Goal: Connect with others: Connect with others

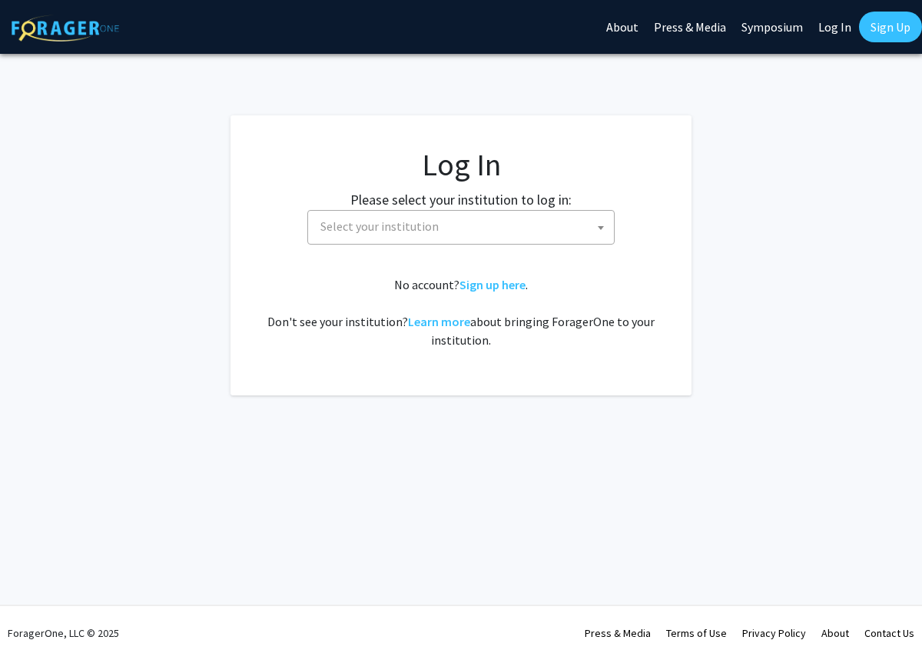
select select
click at [554, 210] on span "Select your institution" at bounding box center [460, 227] width 307 height 35
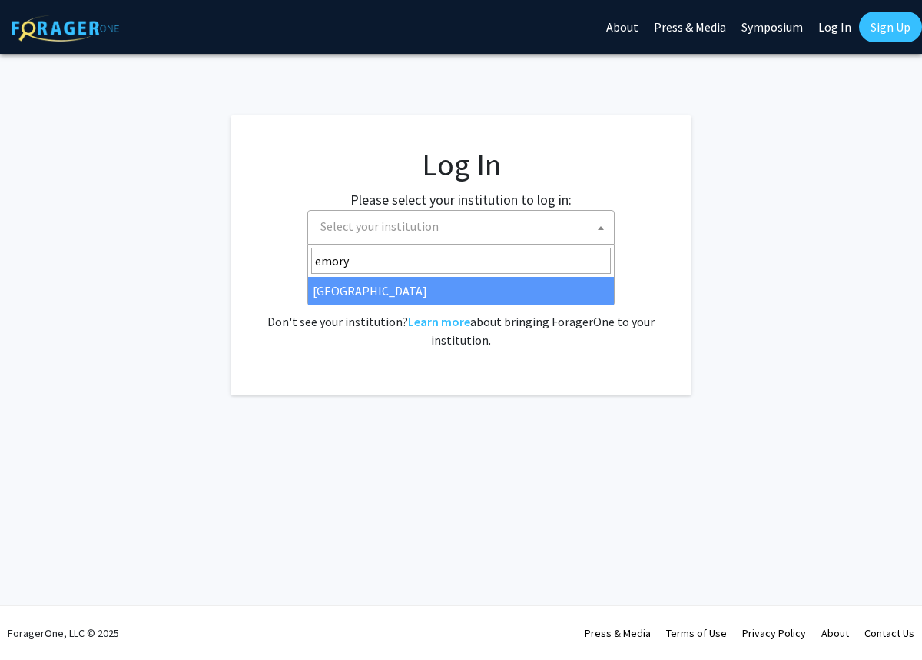
type input "emory"
select select "12"
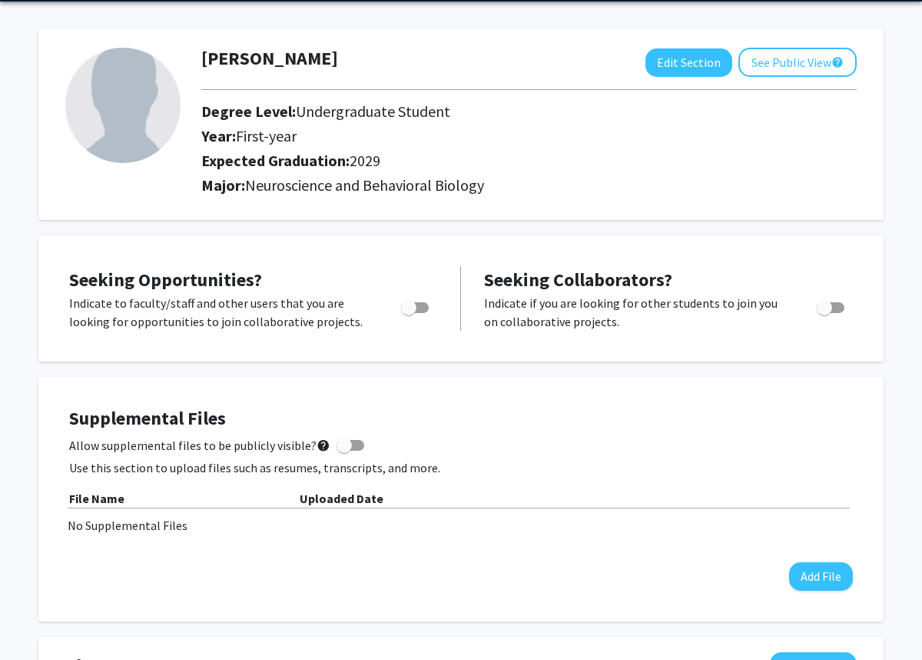
scroll to position [72, 0]
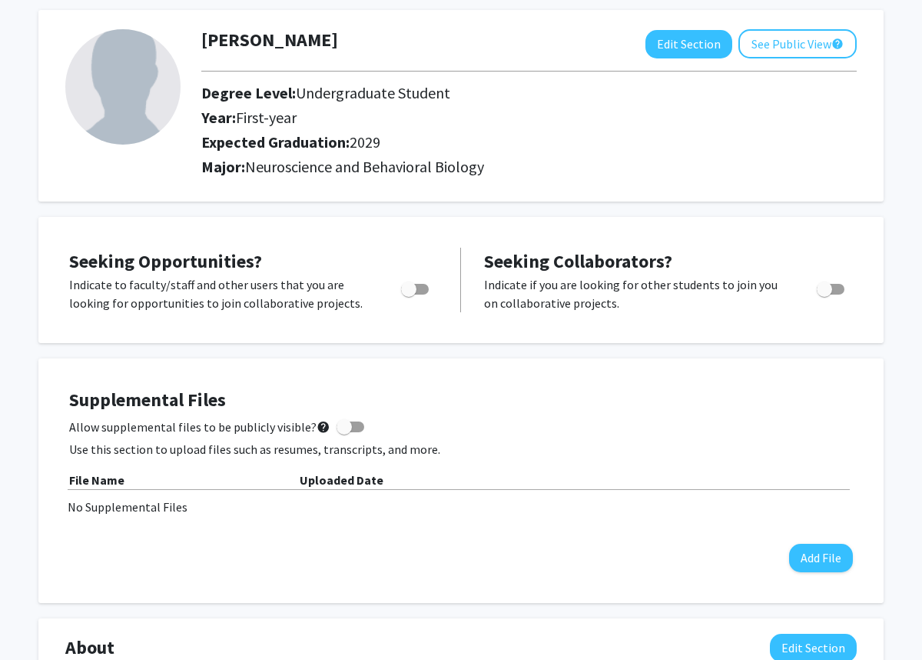
click at [424, 288] on span "Toggle" at bounding box center [415, 289] width 28 height 11
click at [409, 294] on input "Are you actively seeking opportunities?" at bounding box center [408, 294] width 1 height 1
checkbox input "true"
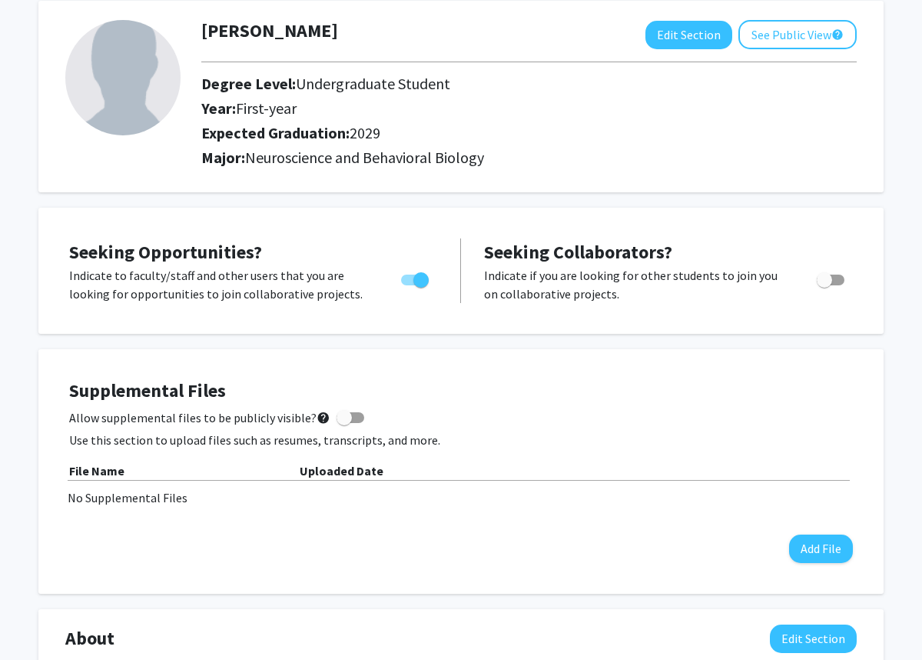
scroll to position [83, 0]
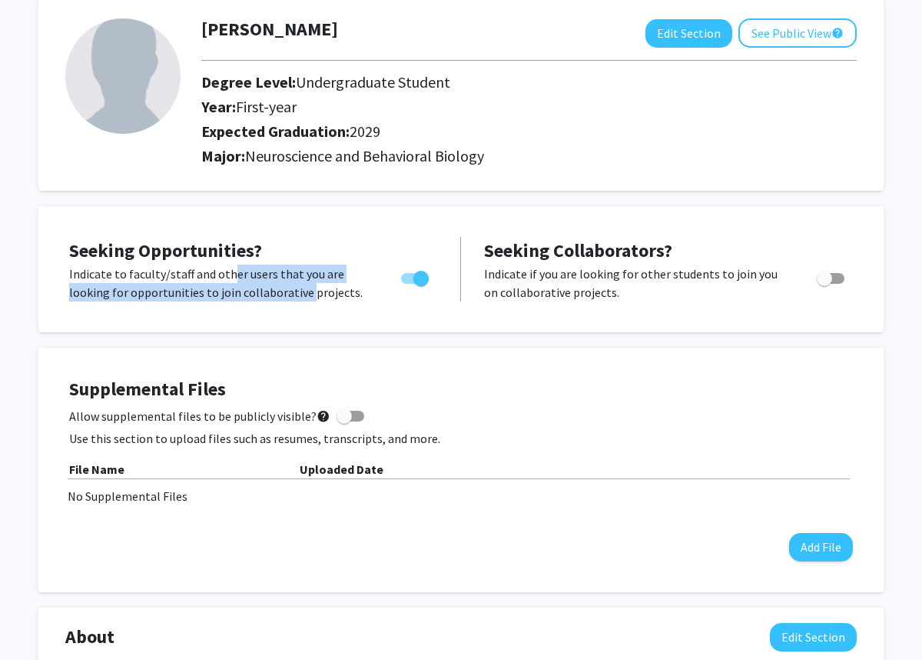
drag, startPoint x: 224, startPoint y: 272, endPoint x: 302, endPoint y: 288, distance: 79.9
click at [302, 288] on p "Indicate to faculty/staff and other users that you are looking for opportunitie…" at bounding box center [220, 282] width 303 height 37
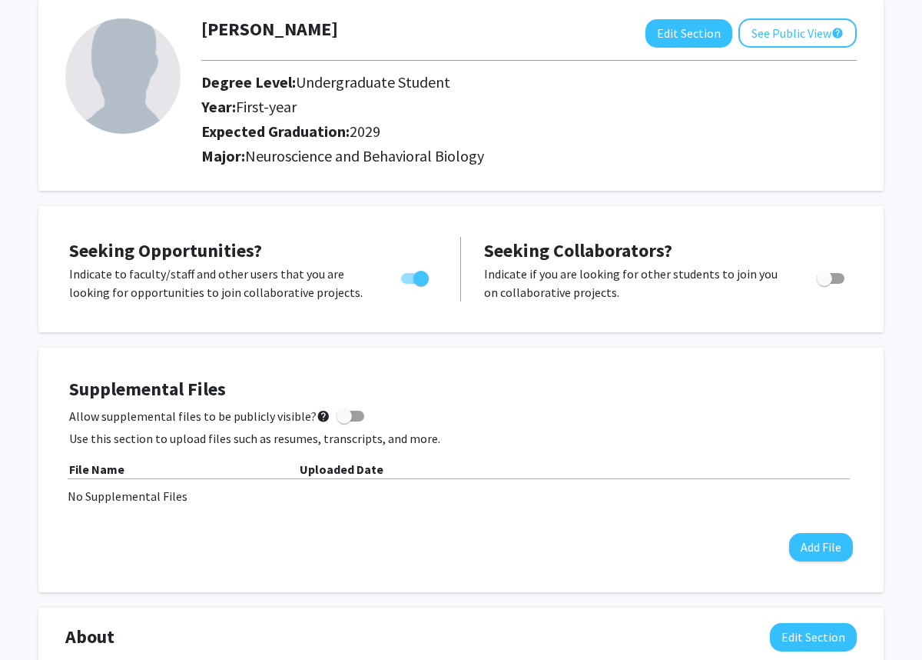
click at [845, 276] on div "Toggle" at bounding box center [832, 275] width 42 height 23
click at [828, 280] on span "Toggle" at bounding box center [824, 278] width 15 height 15
click at [825, 284] on input "Would you like to receive other student requests to work with you?" at bounding box center [824, 284] width 1 height 1
checkbox input "true"
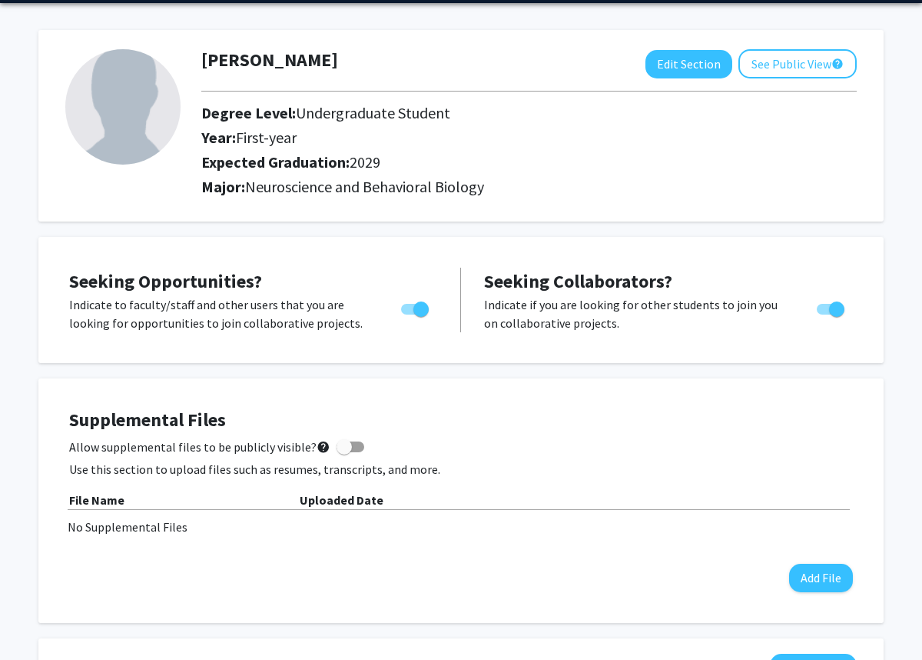
scroll to position [0, 0]
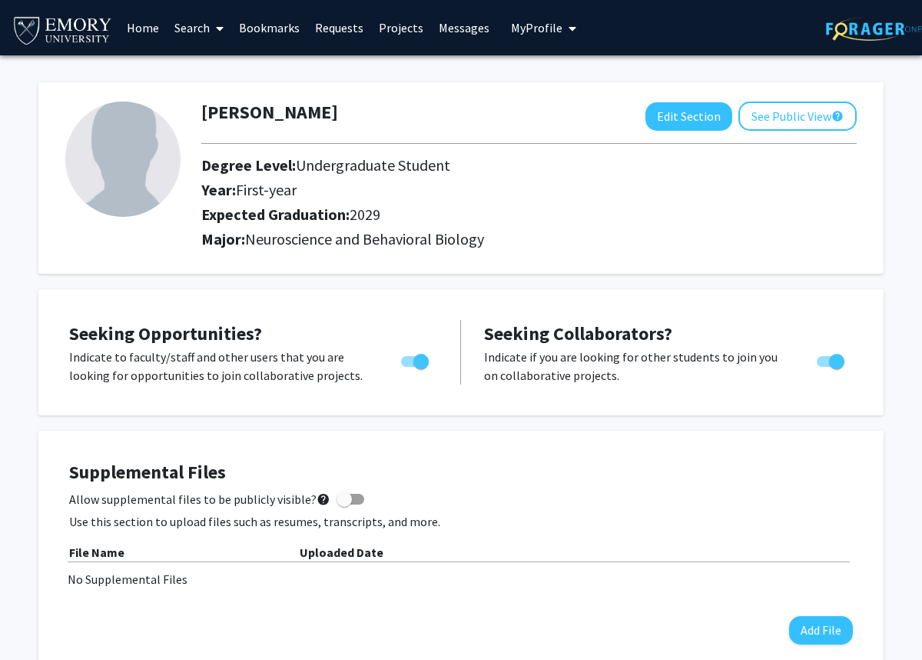
click at [211, 18] on span at bounding box center [217, 29] width 14 height 54
click at [218, 25] on icon at bounding box center [220, 28] width 8 height 12
click at [387, 25] on link "Projects" at bounding box center [401, 28] width 60 height 54
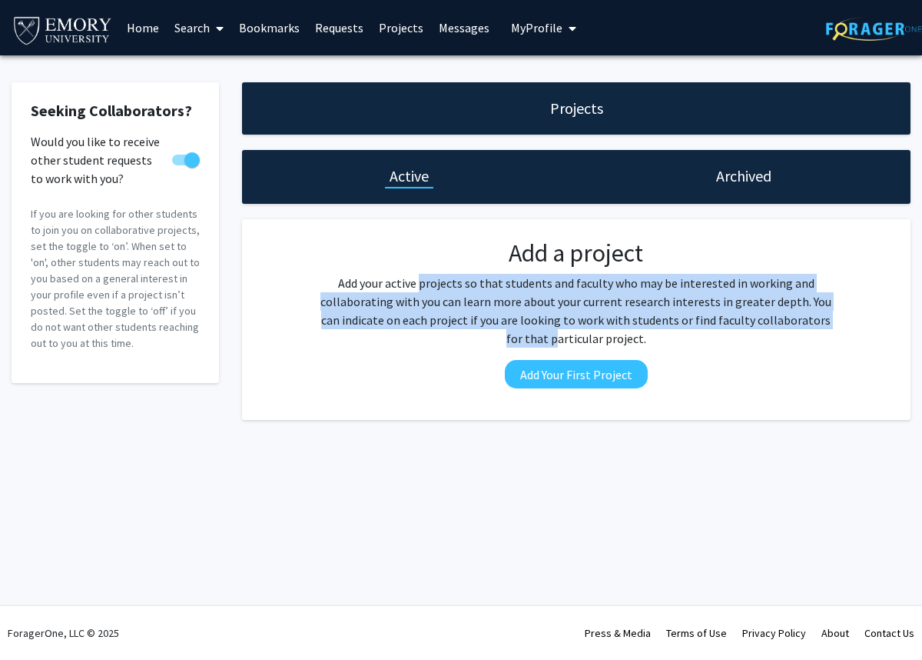
drag, startPoint x: 422, startPoint y: 287, endPoint x: 500, endPoint y: 332, distance: 89.9
click at [500, 332] on p "Add your active projects so that students and faculty who may be interested in …" at bounding box center [576, 311] width 521 height 74
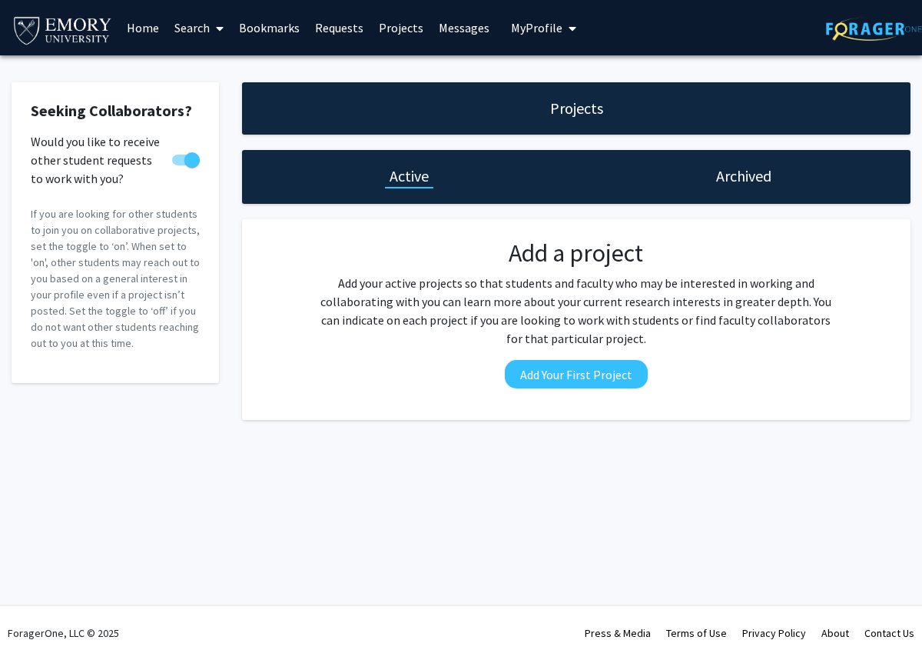
click at [198, 25] on link "Search" at bounding box center [199, 28] width 65 height 54
click at [204, 25] on link "Search" at bounding box center [199, 28] width 65 height 54
click at [204, 19] on link "Search" at bounding box center [199, 28] width 65 height 54
click at [204, 61] on span "Faculty/Staff" at bounding box center [223, 70] width 113 height 31
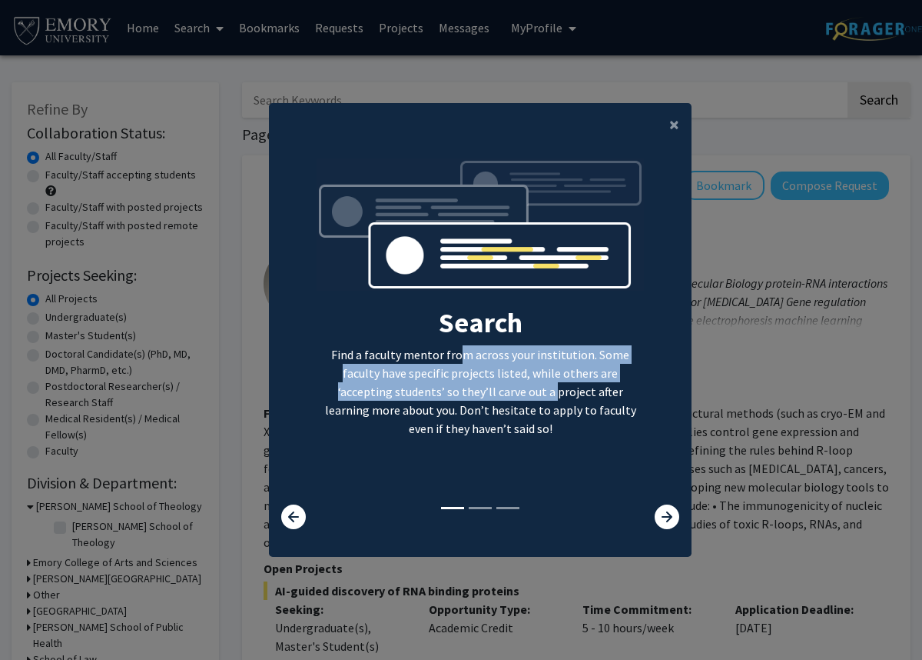
drag, startPoint x: 437, startPoint y: 357, endPoint x: 470, endPoint y: 391, distance: 47.3
click at [470, 391] on p "Find a faculty mentor from across your institution. Some faculty have specific …" at bounding box center [481, 391] width 328 height 92
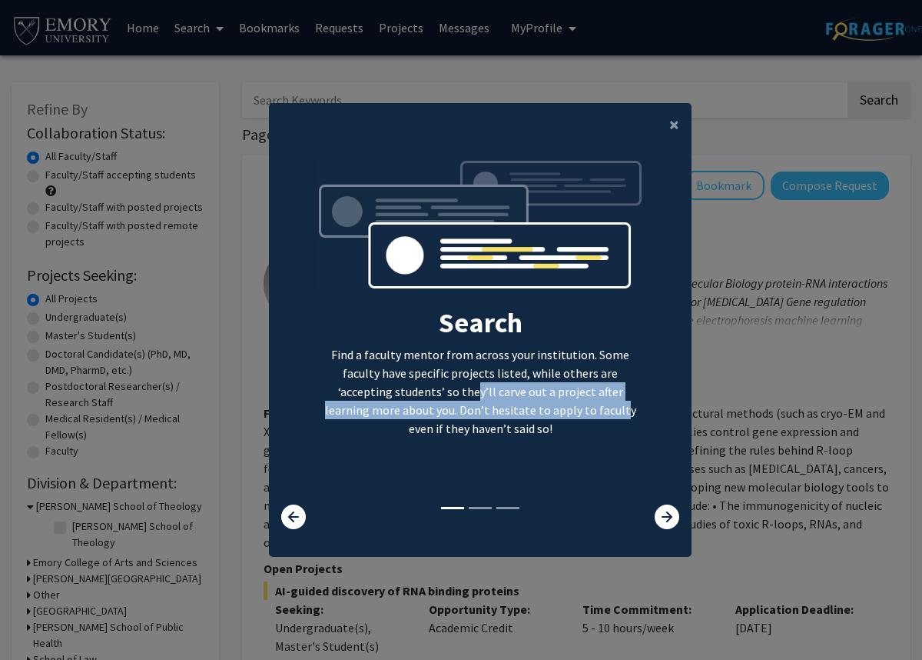
drag, startPoint x: 388, startPoint y: 391, endPoint x: 502, endPoint y: 419, distance: 117.3
click at [502, 419] on p "Find a faculty mentor from across your institution. Some faculty have specific …" at bounding box center [481, 391] width 328 height 92
click at [502, 418] on p "Find a faculty mentor from across your institution. Some faculty have specific …" at bounding box center [481, 391] width 328 height 92
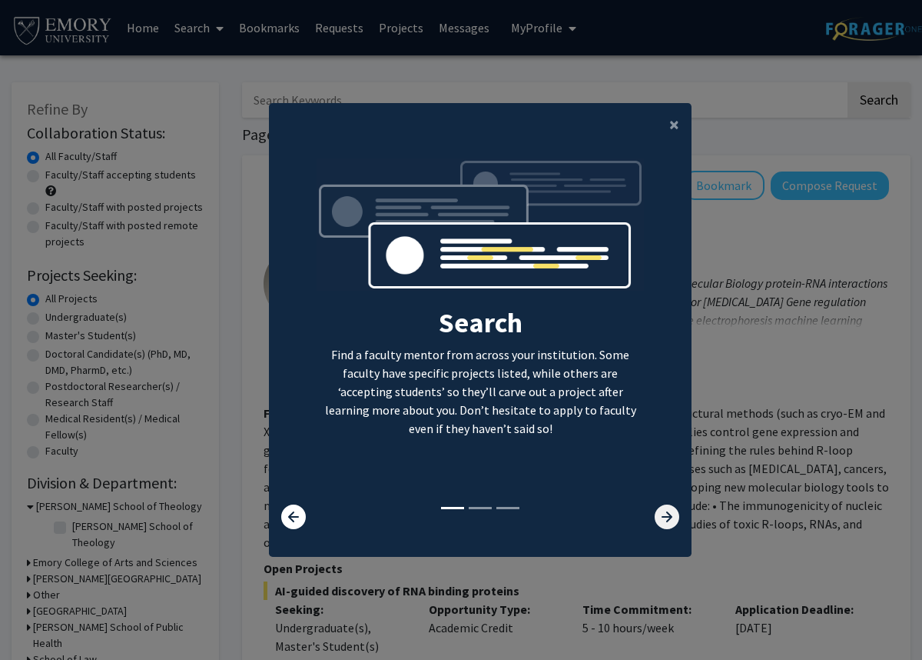
click at [674, 510] on icon at bounding box center [667, 516] width 25 height 25
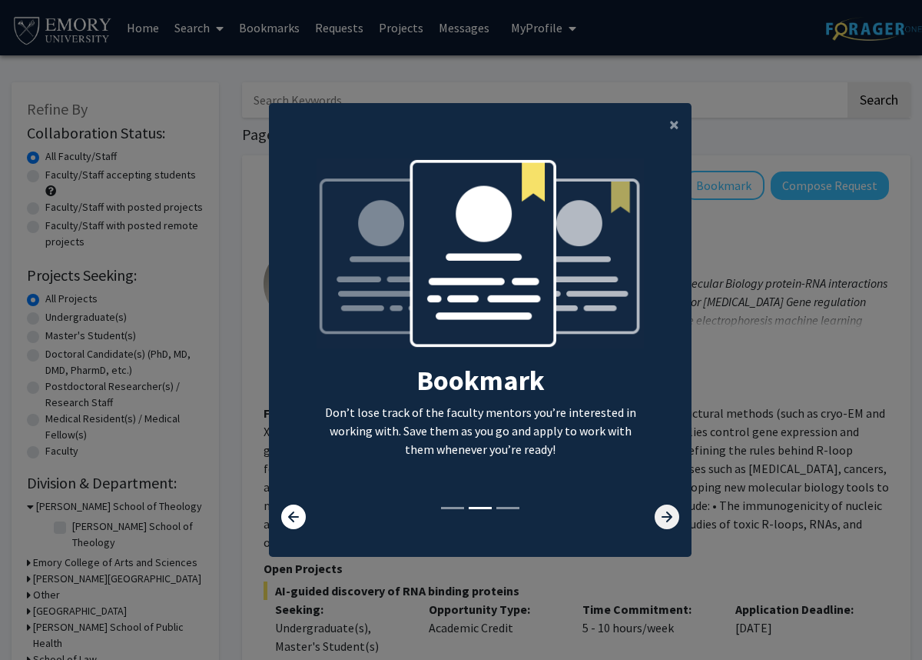
click at [670, 512] on icon at bounding box center [667, 516] width 25 height 25
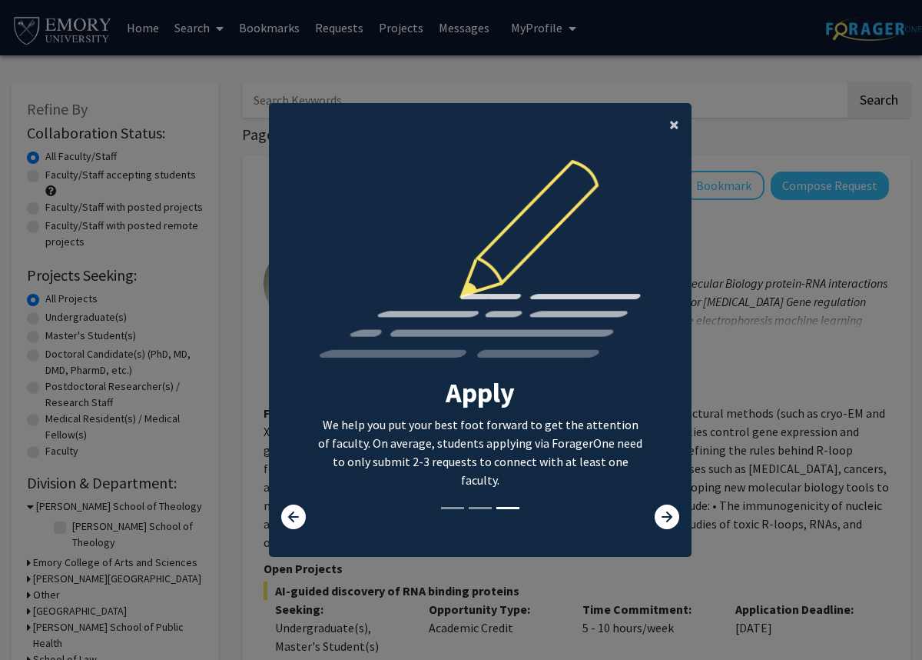
click at [667, 119] on button "×" at bounding box center [674, 124] width 35 height 43
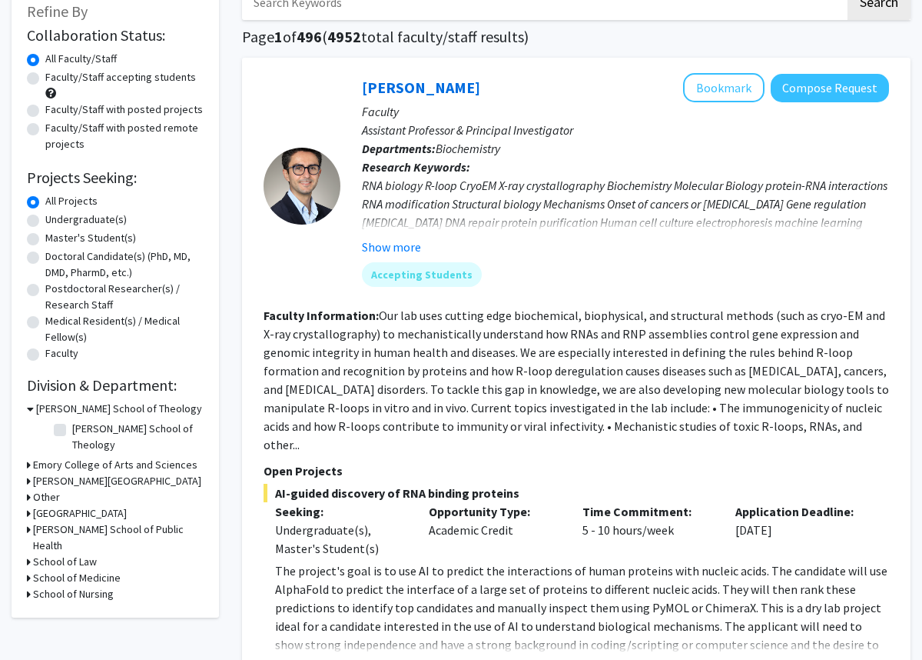
scroll to position [98, 0]
drag, startPoint x: 394, startPoint y: 314, endPoint x: 438, endPoint y: 364, distance: 65.9
click at [438, 364] on fg-read-more "Our lab uses cutting edge biochemical, biophysical, and structural methods (suc…" at bounding box center [577, 379] width 626 height 145
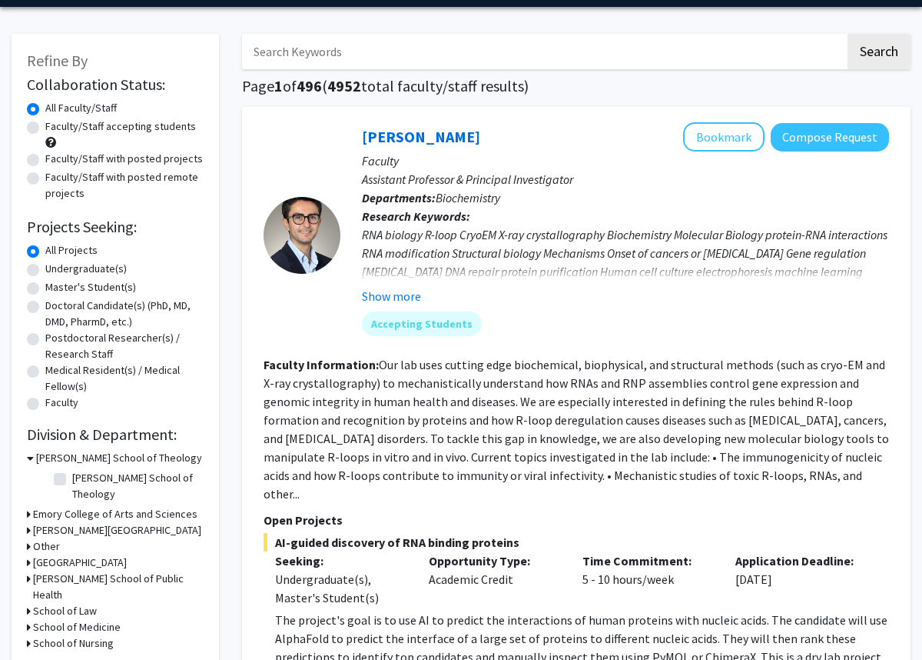
scroll to position [0, 0]
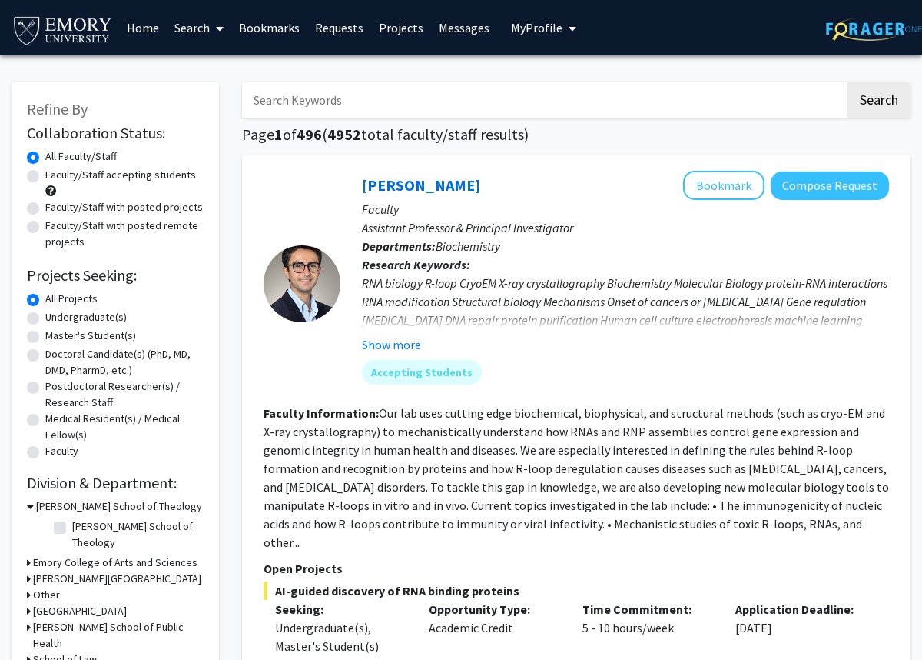
click at [45, 315] on label "Undergraduate(s)" at bounding box center [85, 317] width 81 height 16
click at [45, 315] on input "Undergraduate(s)" at bounding box center [50, 314] width 10 height 10
radio input "true"
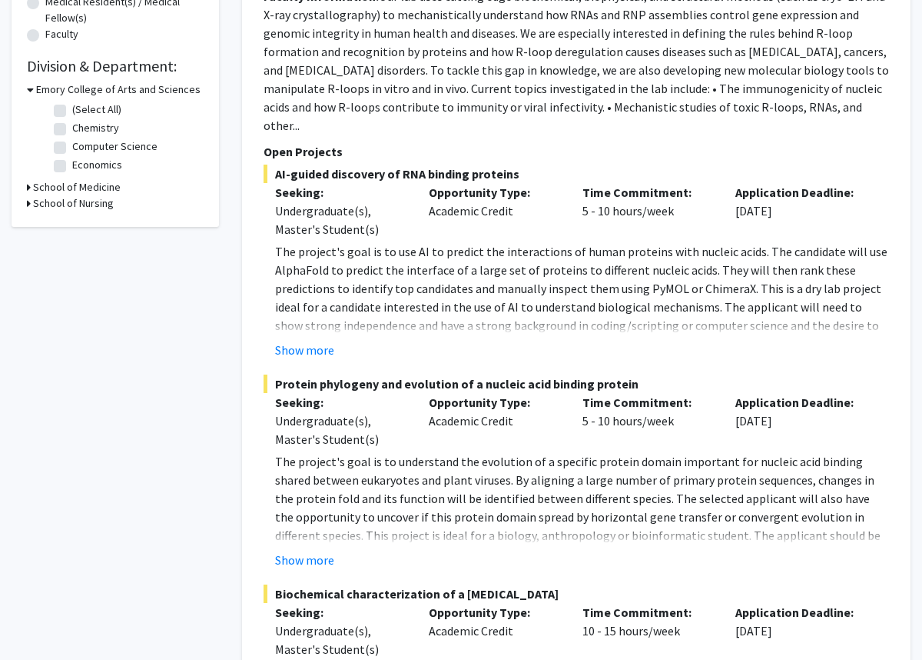
scroll to position [418, 0]
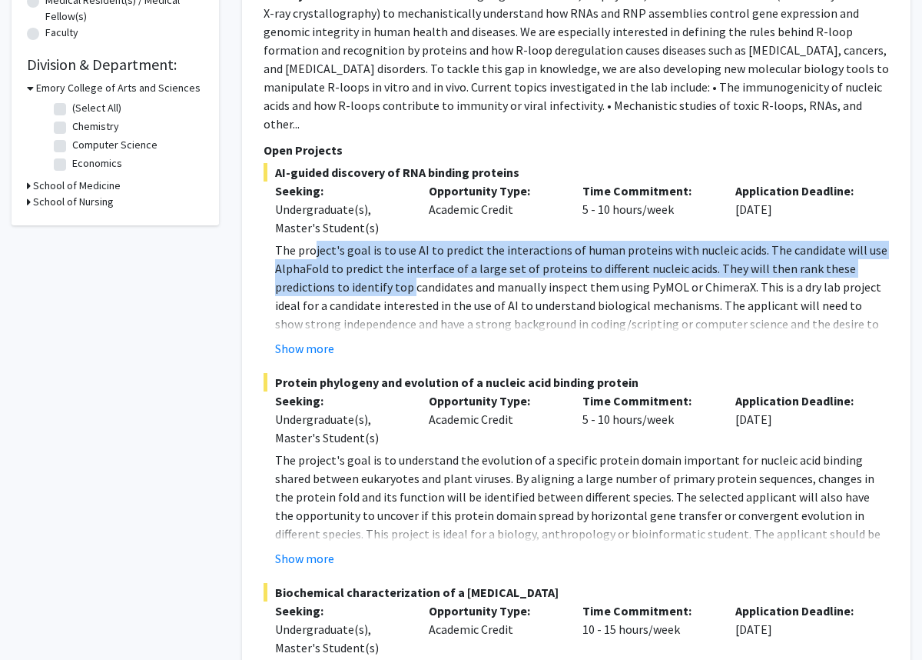
drag, startPoint x: 312, startPoint y: 227, endPoint x: 413, endPoint y: 271, distance: 109.8
click at [413, 271] on p "The project's goal is to use AI to predict the interactions of human proteins w…" at bounding box center [582, 305] width 614 height 129
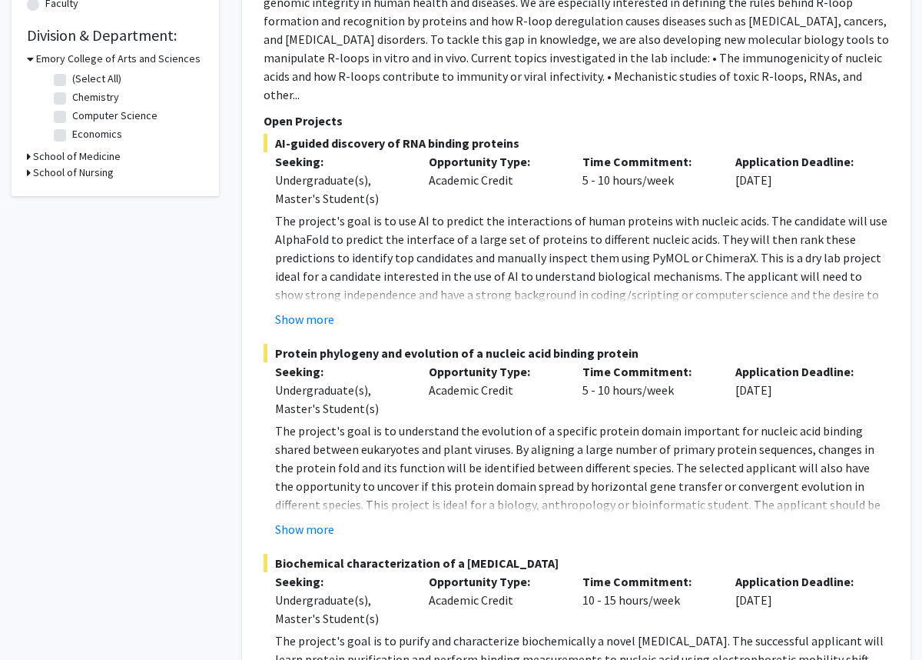
scroll to position [449, 0]
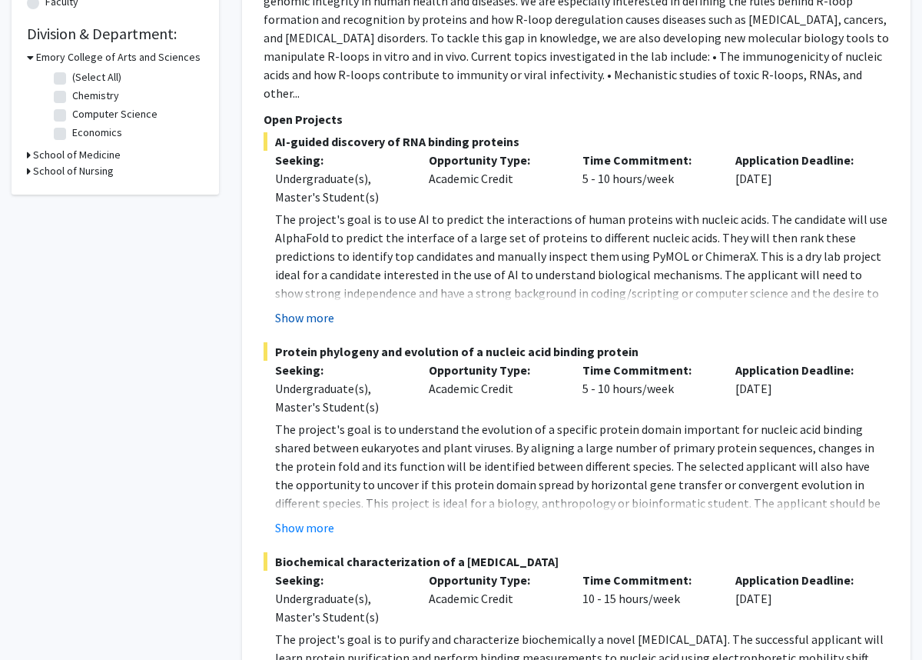
click at [310, 308] on button "Show more" at bounding box center [304, 317] width 59 height 18
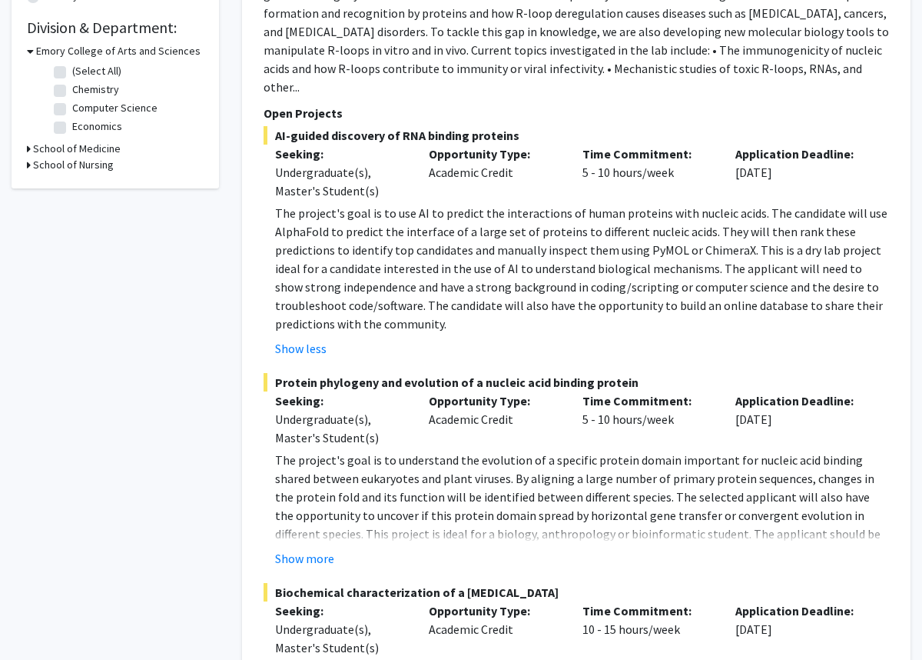
scroll to position [456, 0]
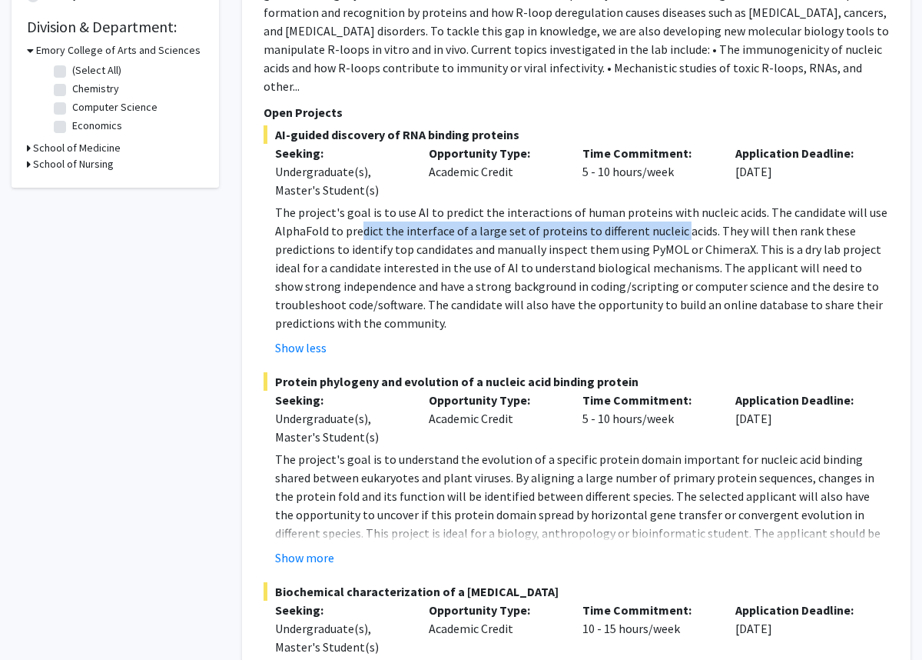
drag, startPoint x: 363, startPoint y: 216, endPoint x: 672, endPoint y: 211, distance: 309.1
click at [672, 211] on p "The project's goal is to use AI to predict the interactions of human proteins w…" at bounding box center [582, 267] width 614 height 129
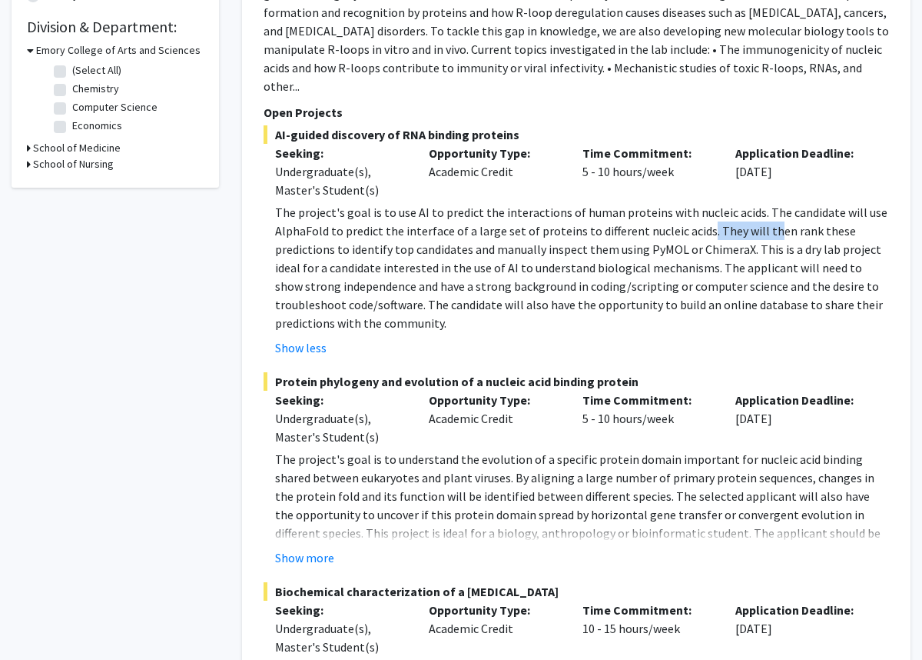
drag, startPoint x: 698, startPoint y: 214, endPoint x: 765, endPoint y: 216, distance: 66.9
click at [765, 217] on p "The project's goal is to use AI to predict the interactions of human proteins w…" at bounding box center [582, 267] width 614 height 129
click at [765, 216] on p "The project's goal is to use AI to predict the interactions of human proteins w…" at bounding box center [582, 267] width 614 height 129
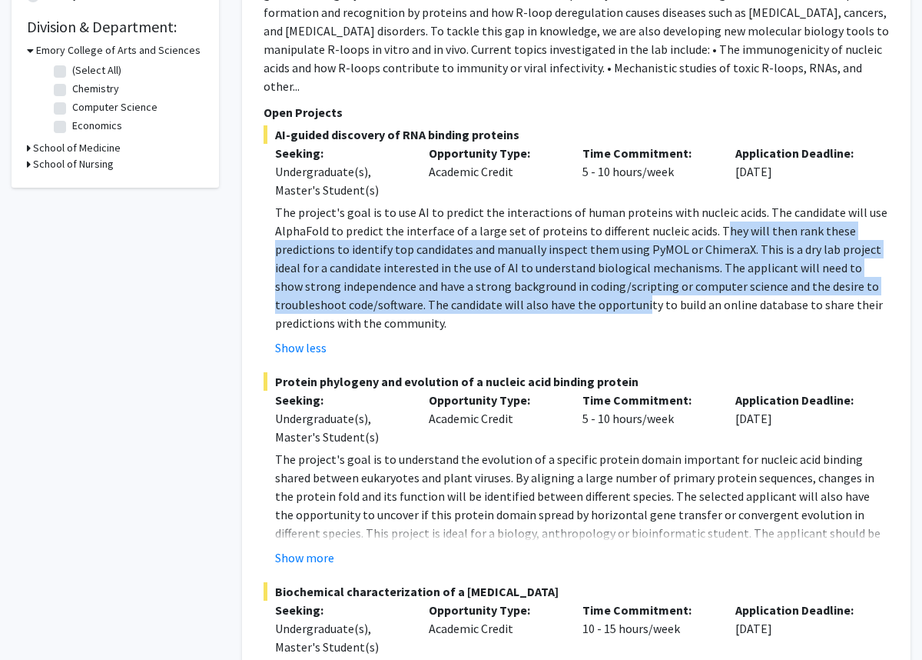
drag, startPoint x: 712, startPoint y: 211, endPoint x: 643, endPoint y: 291, distance: 106.3
click at [643, 291] on p "The project's goal is to use AI to predict the interactions of human proteins w…" at bounding box center [582, 267] width 614 height 129
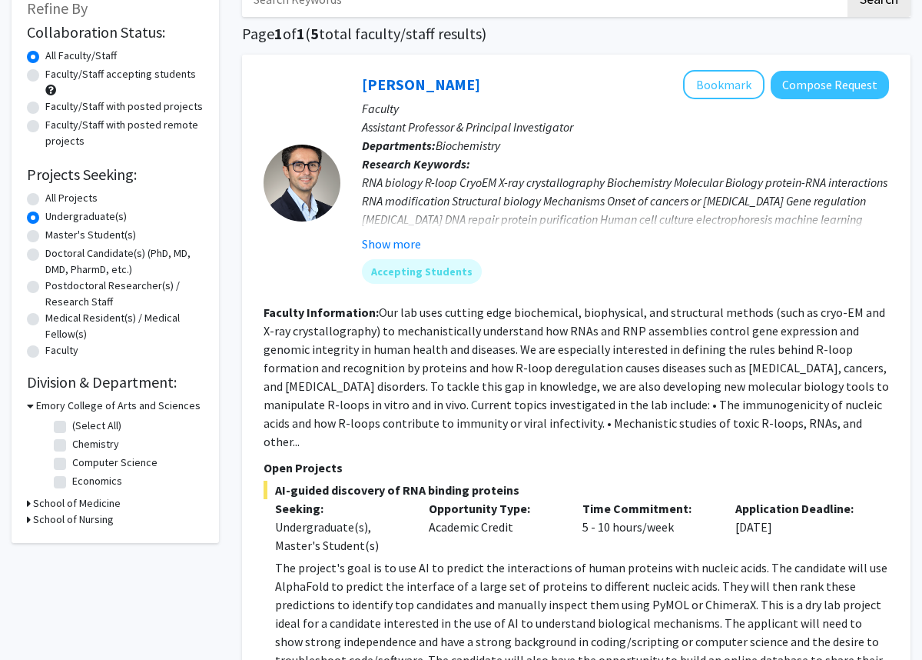
scroll to position [95, 0]
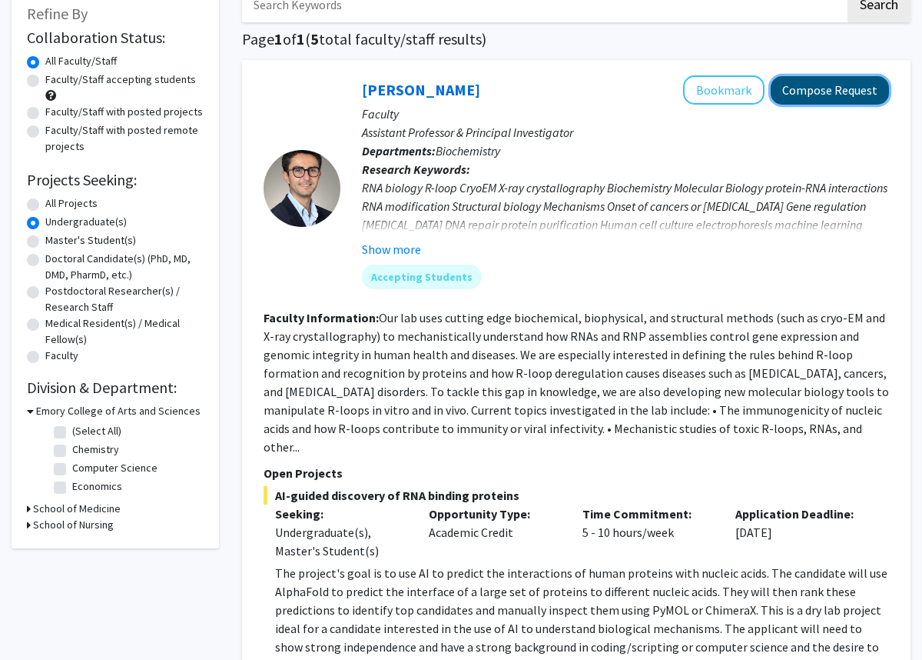
click at [829, 91] on button "Compose Request" at bounding box center [830, 90] width 118 height 28
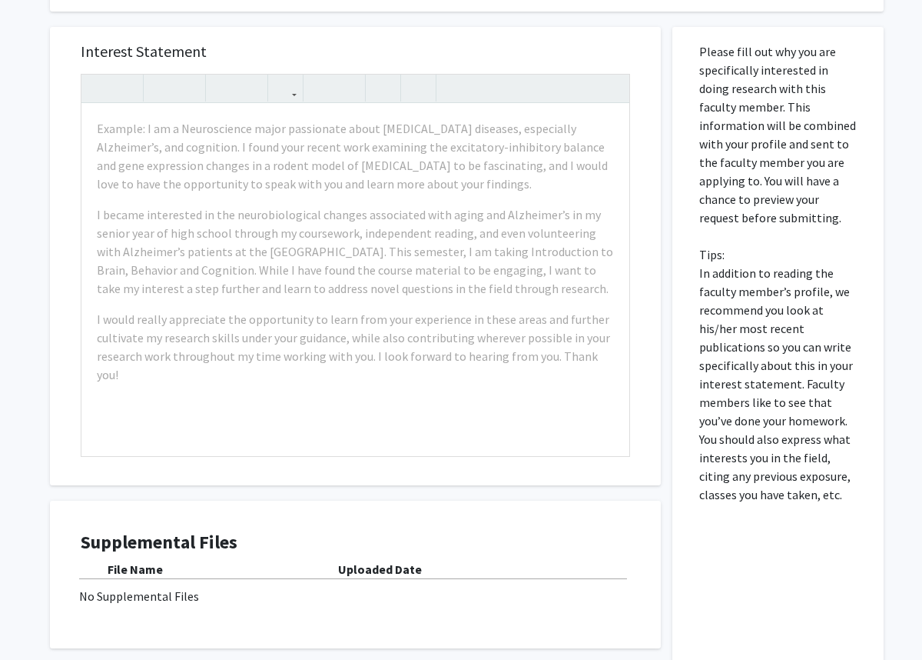
scroll to position [1560, 0]
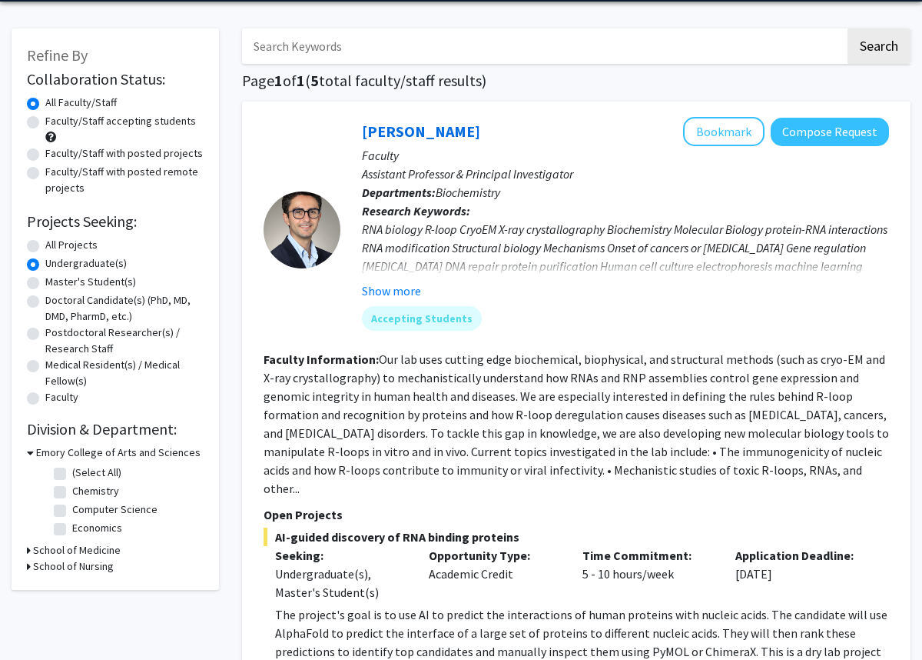
scroll to position [75, 0]
